Goal: Information Seeking & Learning: Learn about a topic

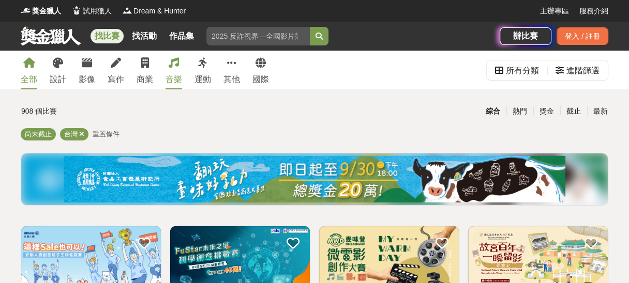
click at [179, 68] on icon at bounding box center [174, 63] width 10 height 10
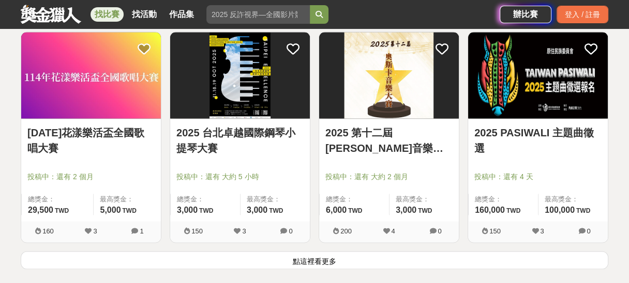
scroll to position [1448, 0]
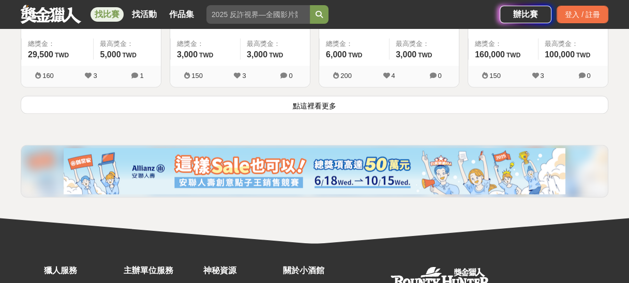
click at [319, 114] on button "點這裡看更多" at bounding box center [315, 105] width 588 height 18
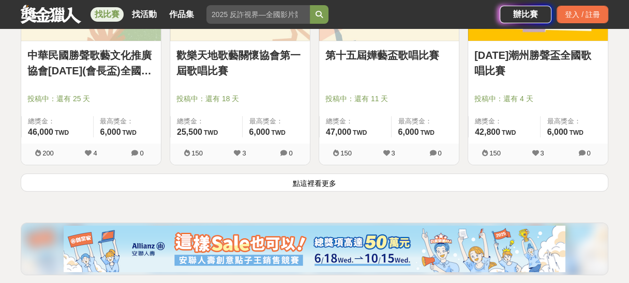
scroll to position [2792, 0]
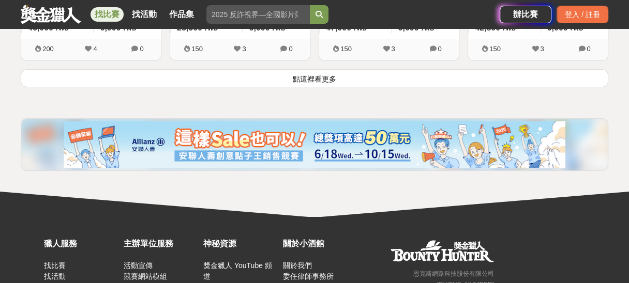
click at [298, 87] on button "點這裡看更多" at bounding box center [315, 78] width 588 height 18
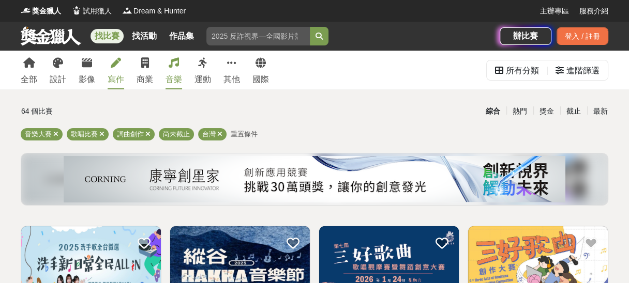
click at [124, 80] on div "寫作" at bounding box center [116, 79] width 17 height 12
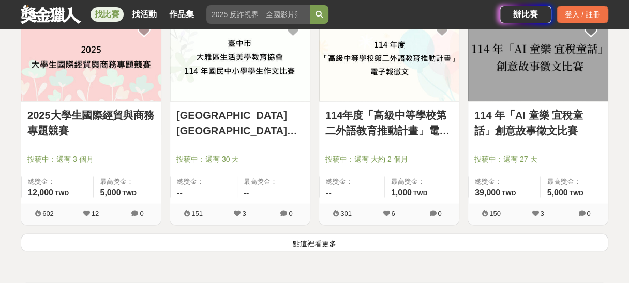
scroll to position [1344, 0]
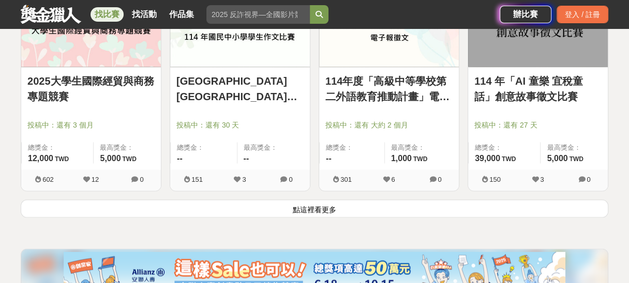
click at [325, 218] on button "點這裡看更多" at bounding box center [315, 209] width 588 height 18
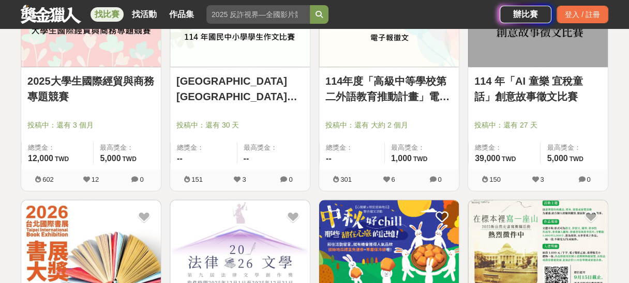
click at [529, 104] on link "114 年「AI 童樂 宜稅童話」創意故事徵文比賽" at bounding box center [537, 88] width 127 height 31
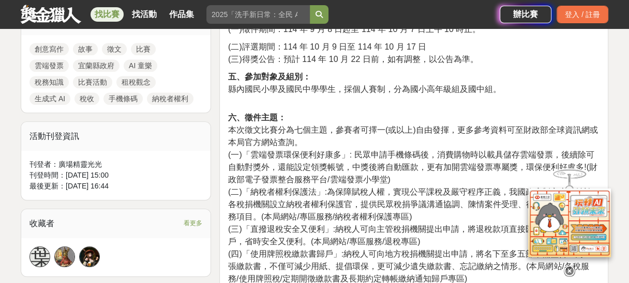
scroll to position [568, 0]
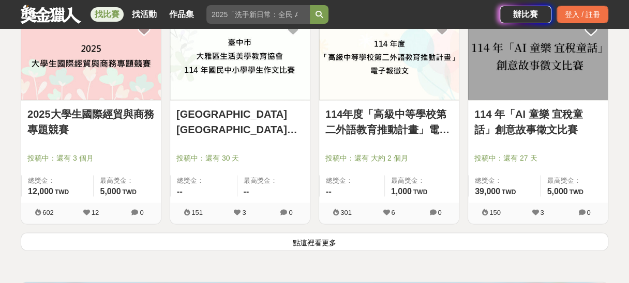
scroll to position [1396, 0]
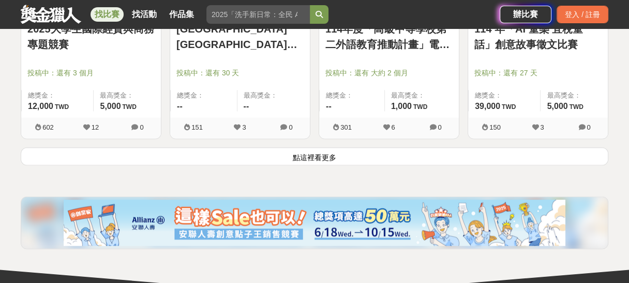
click at [302, 165] on button "點這裡看更多" at bounding box center [315, 156] width 588 height 18
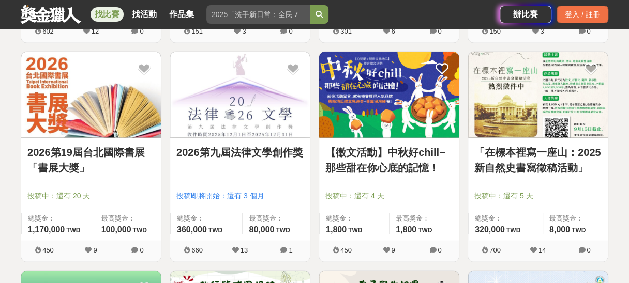
scroll to position [1499, 0]
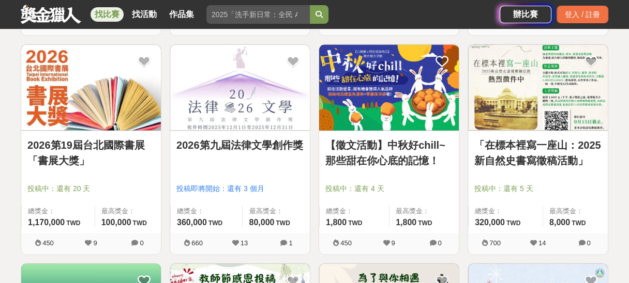
click at [266, 153] on link "2026第九屆法律文學創作獎" at bounding box center [239, 146] width 127 height 16
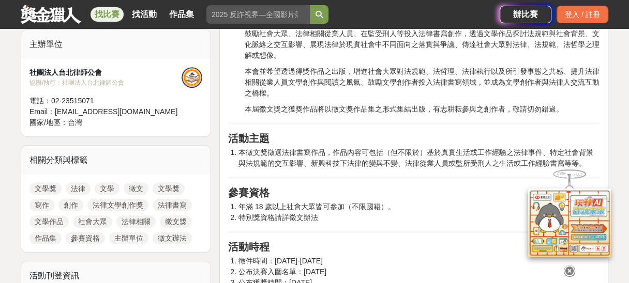
scroll to position [414, 0]
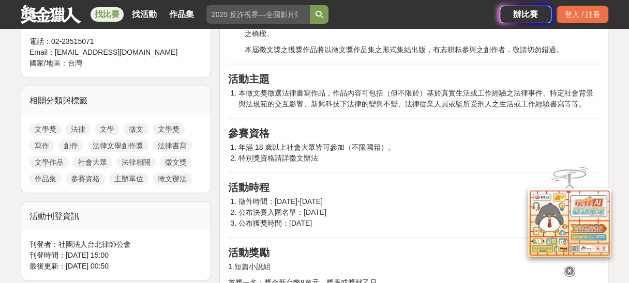
click at [568, 269] on icon at bounding box center [569, 267] width 11 height 11
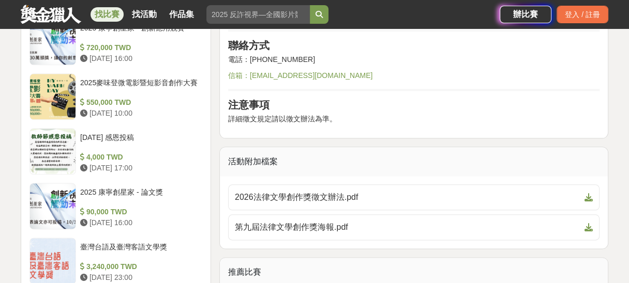
scroll to position [724, 0]
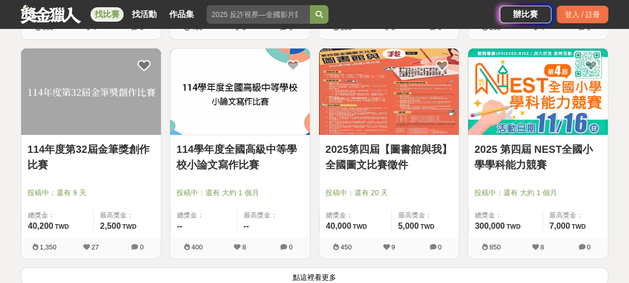
scroll to position [2638, 0]
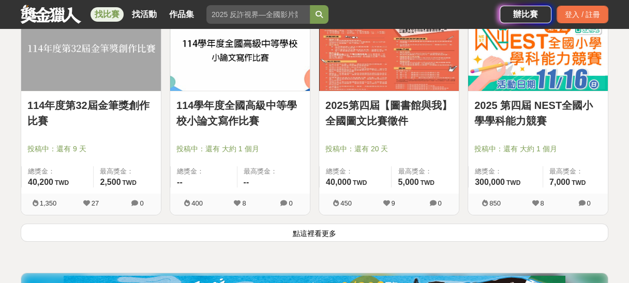
drag, startPoint x: 349, startPoint y: 262, endPoint x: 378, endPoint y: 225, distance: 46.4
click at [349, 242] on button "點這裡看更多" at bounding box center [315, 233] width 588 height 18
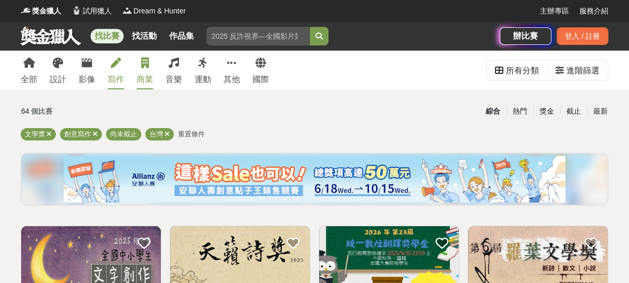
click at [153, 77] on div "商業" at bounding box center [145, 79] width 17 height 12
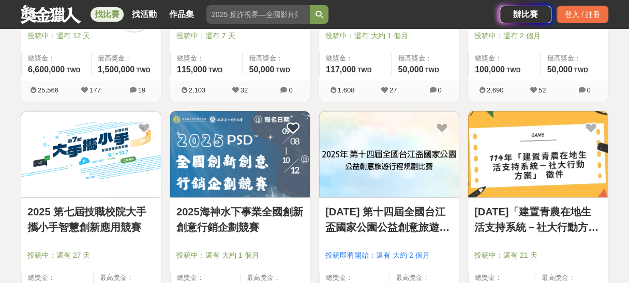
scroll to position [672, 0]
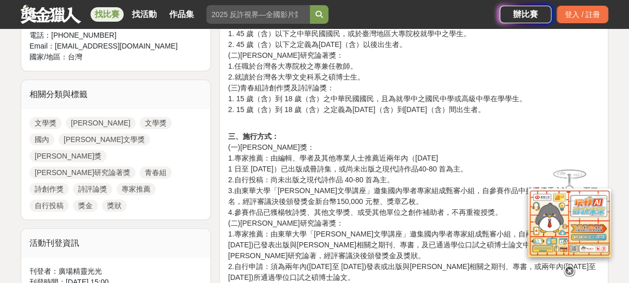
scroll to position [517, 0]
